Goal: Find specific page/section: Find specific page/section

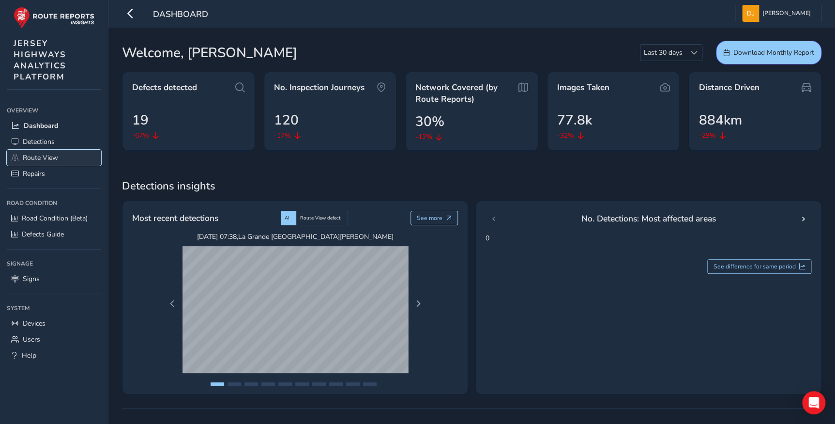
click at [40, 155] on span "Route View" at bounding box center [40, 157] width 35 height 9
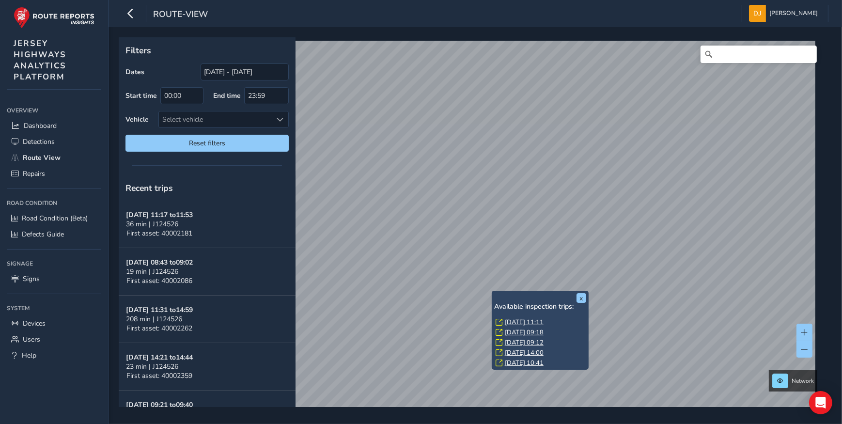
click at [493, 291] on div "x Available inspection trips: [DATE] 11:11 [DATE] 09:18 [DATE] 09:12 [DATE] 14:…" at bounding box center [540, 330] width 97 height 79
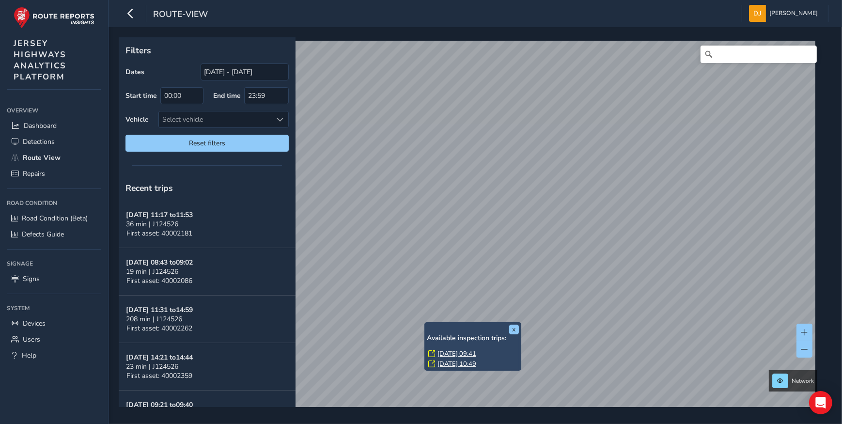
click at [450, 352] on link "[DATE] 09:41" at bounding box center [456, 353] width 39 height 9
